Goal: Transaction & Acquisition: Obtain resource

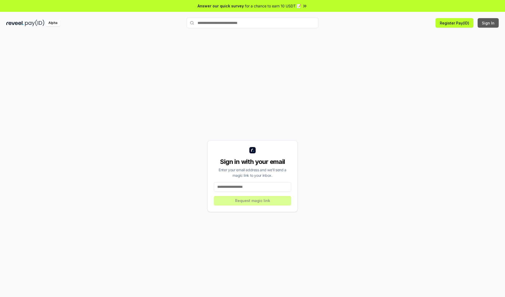
click at [488, 23] on button "Sign In" at bounding box center [488, 22] width 21 height 9
type input "**********"
click at [252, 200] on button "Request magic link" at bounding box center [252, 200] width 77 height 9
